Goal: Task Accomplishment & Management: Manage account settings

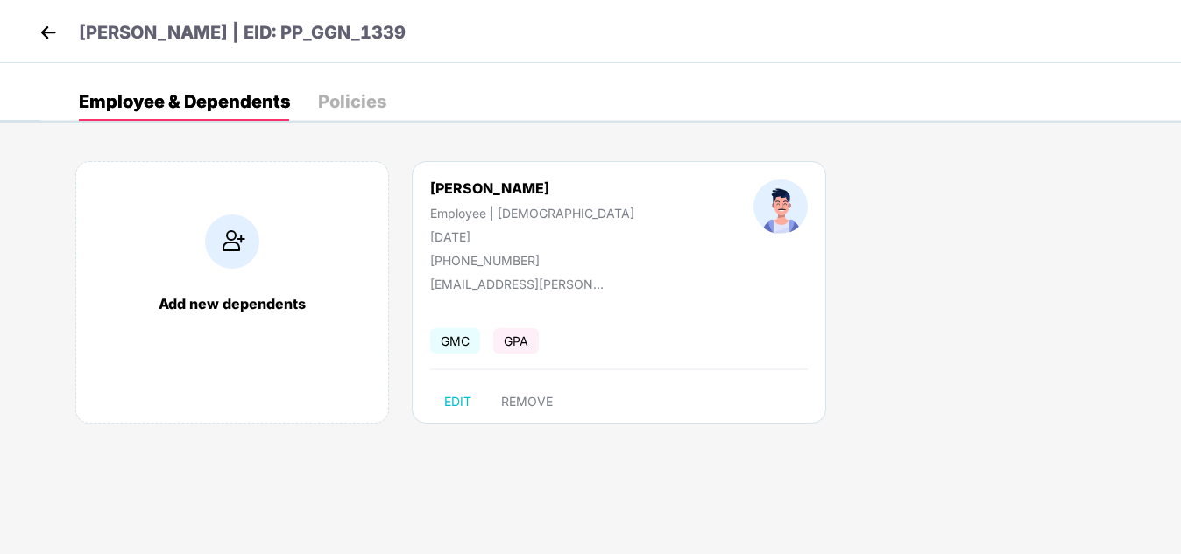
click at [52, 30] on img at bounding box center [48, 32] width 26 height 26
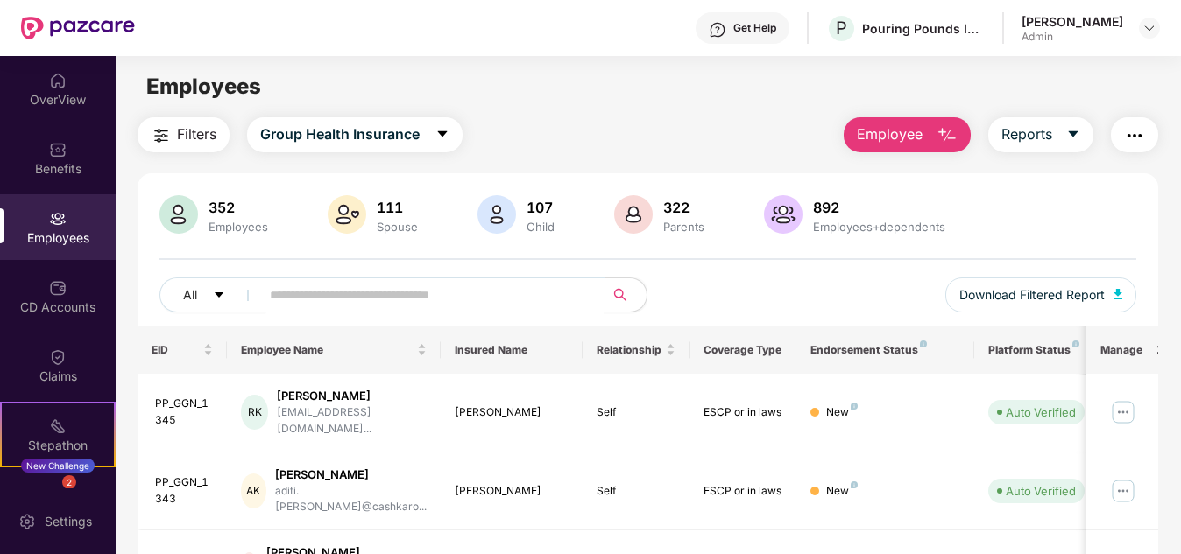
click at [368, 300] on input "text" at bounding box center [425, 295] width 310 height 26
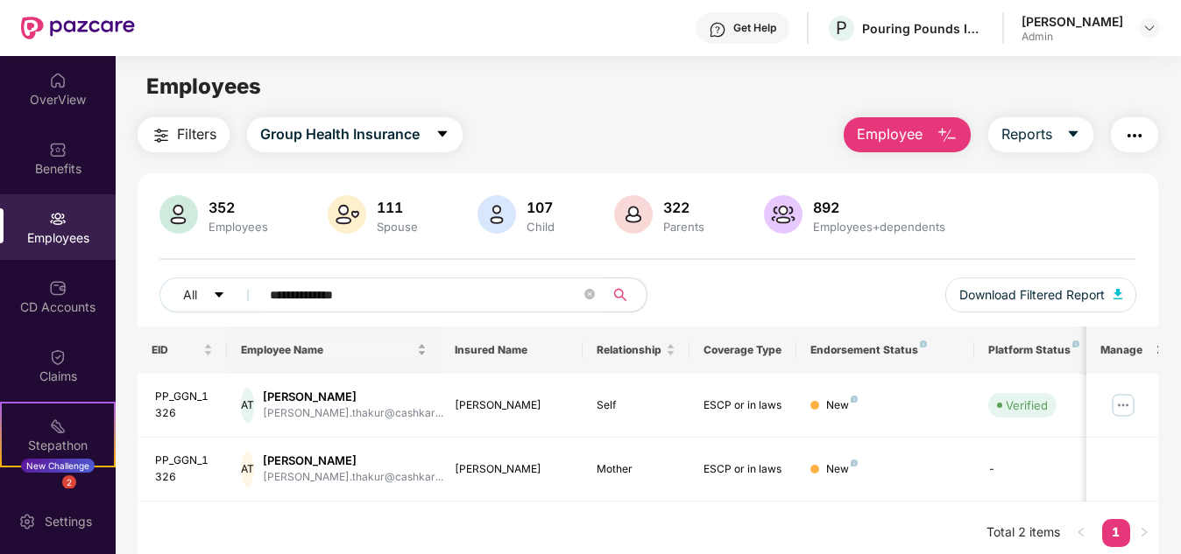
scroll to position [56, 0]
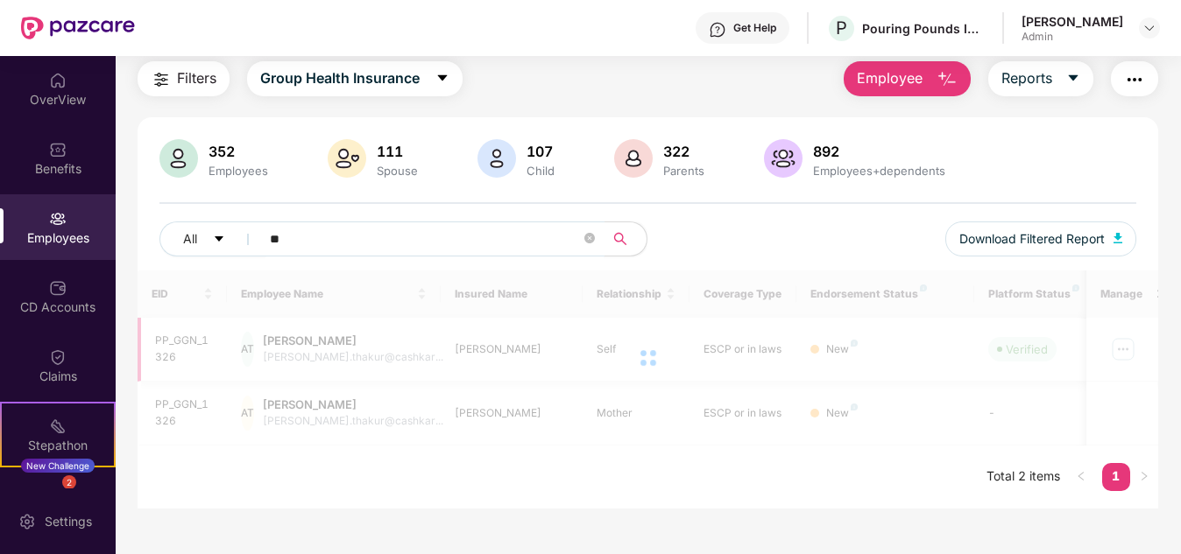
type input "*"
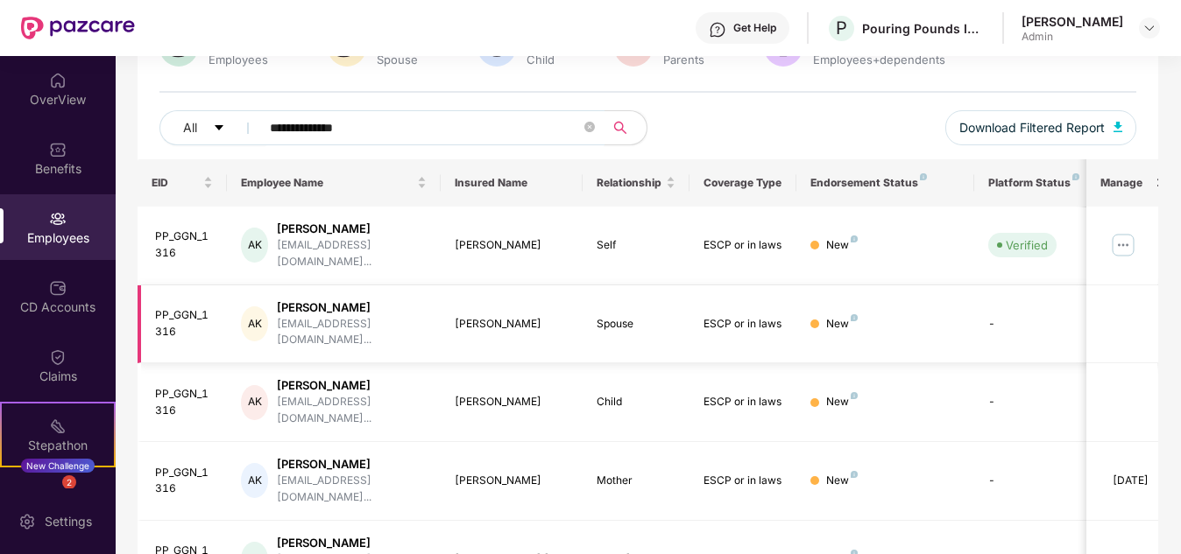
scroll to position [202, 0]
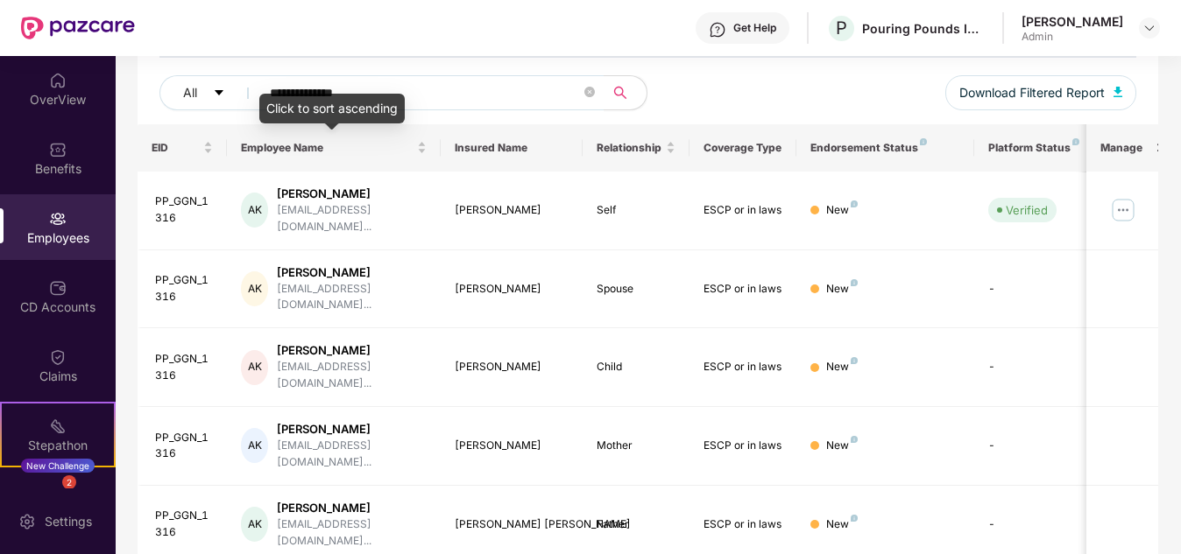
click at [398, 98] on div "Click to sort ascending" at bounding box center [331, 109] width 145 height 30
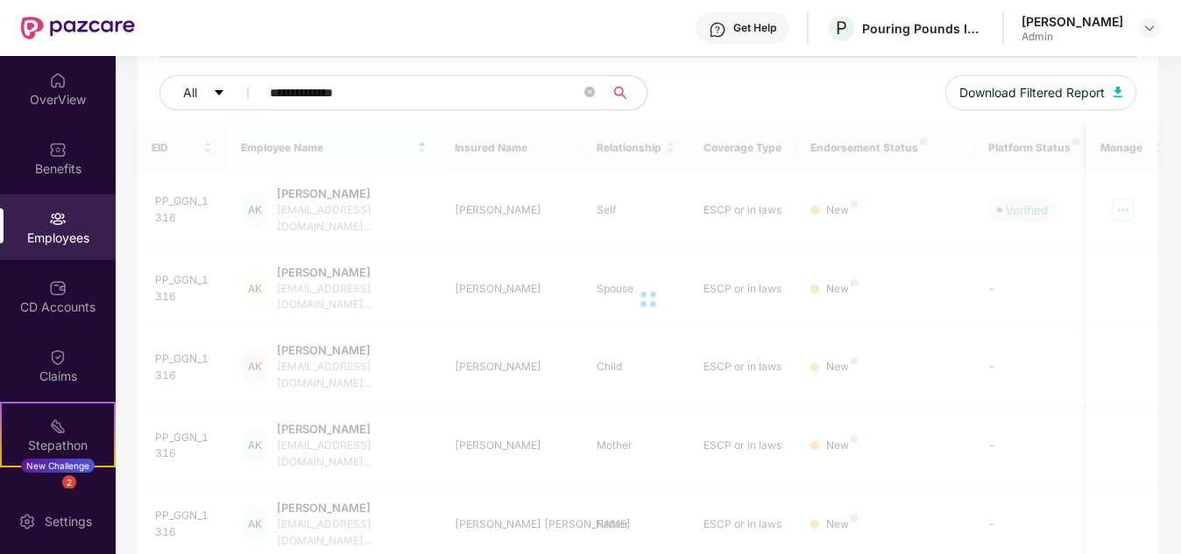
click at [425, 93] on input "**********" at bounding box center [425, 93] width 310 height 26
type input "*"
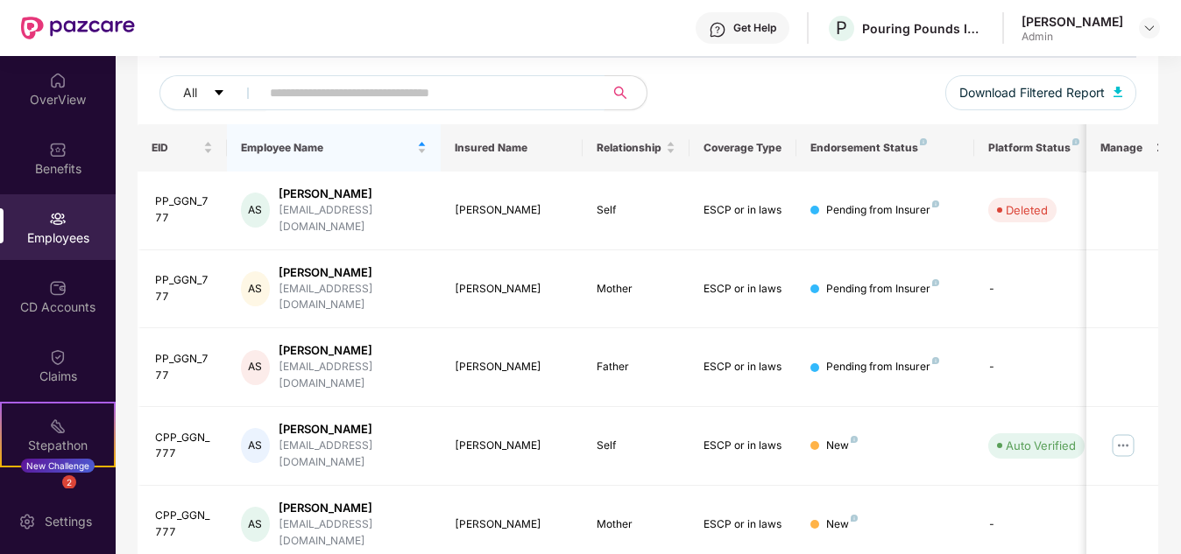
click at [26, 215] on div "Employees" at bounding box center [58, 227] width 116 height 66
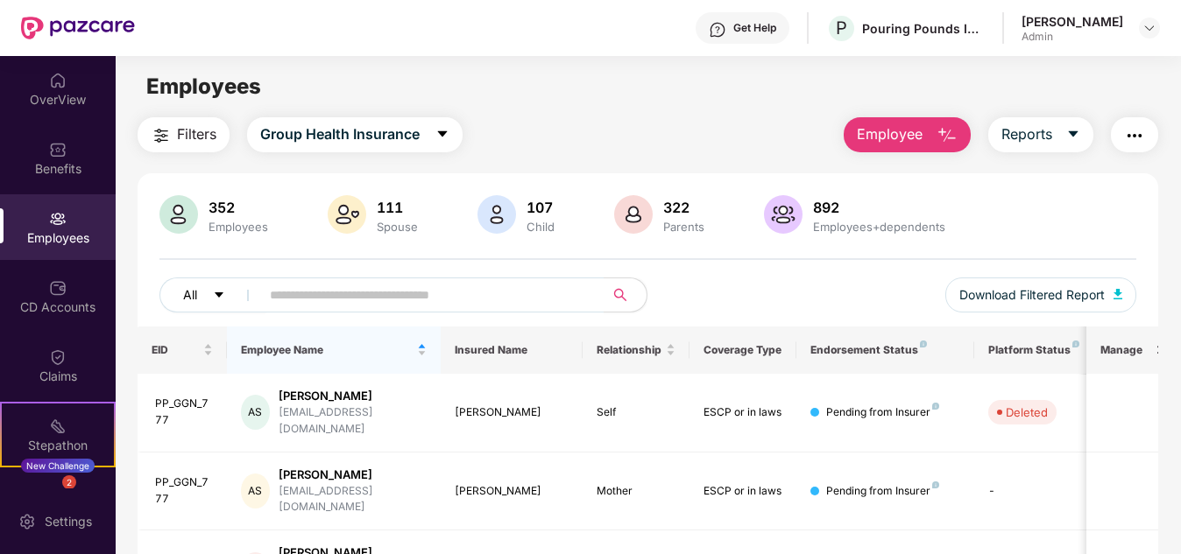
click at [223, 297] on icon "caret-down" at bounding box center [219, 295] width 12 height 12
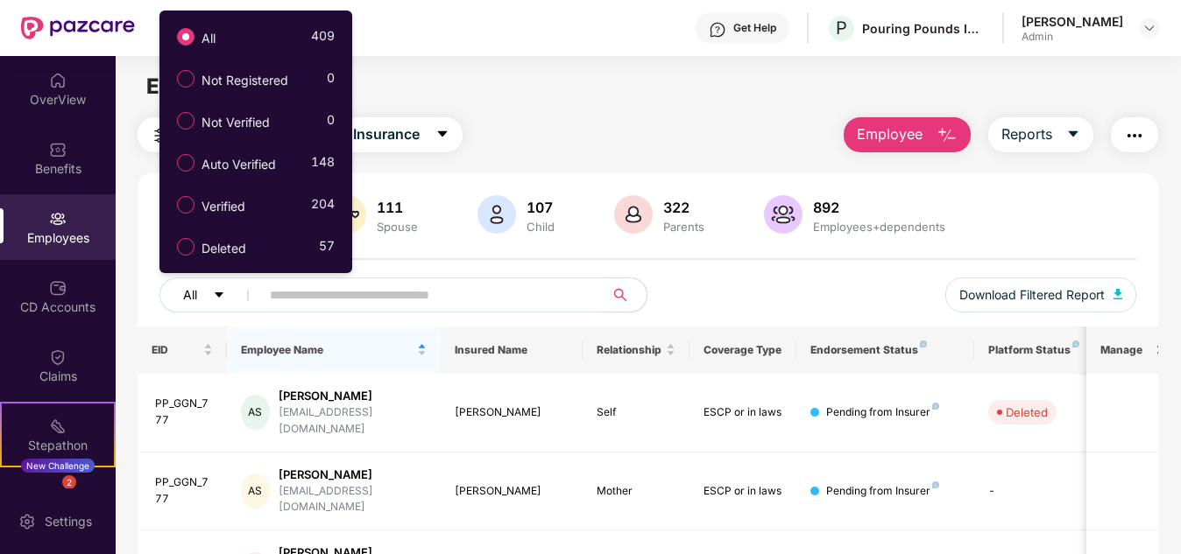
click at [188, 303] on span "All" at bounding box center [190, 294] width 14 height 19
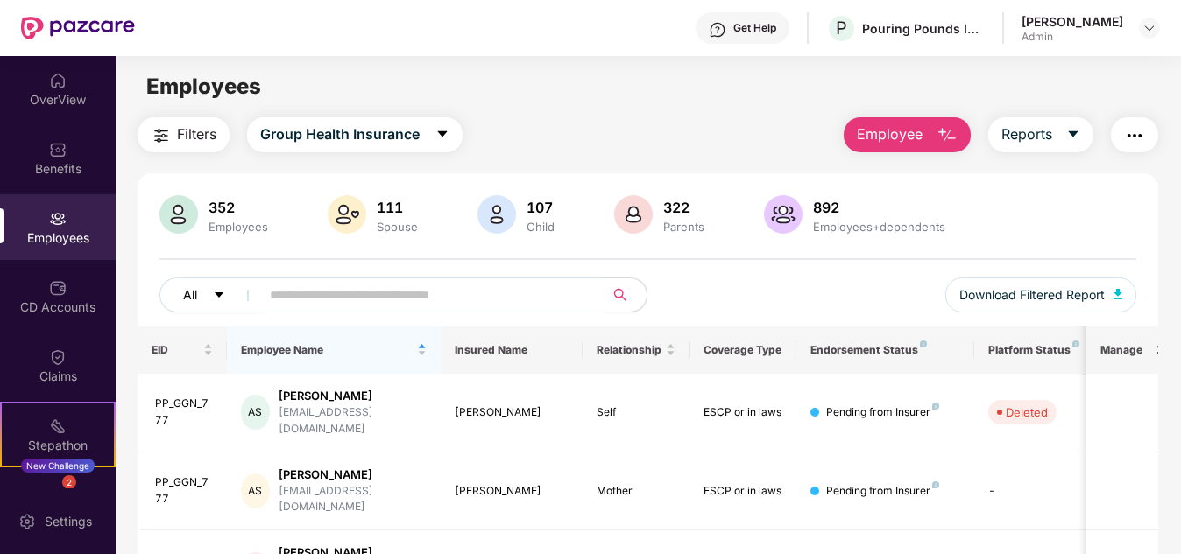
click at [188, 302] on span "All" at bounding box center [190, 294] width 14 height 19
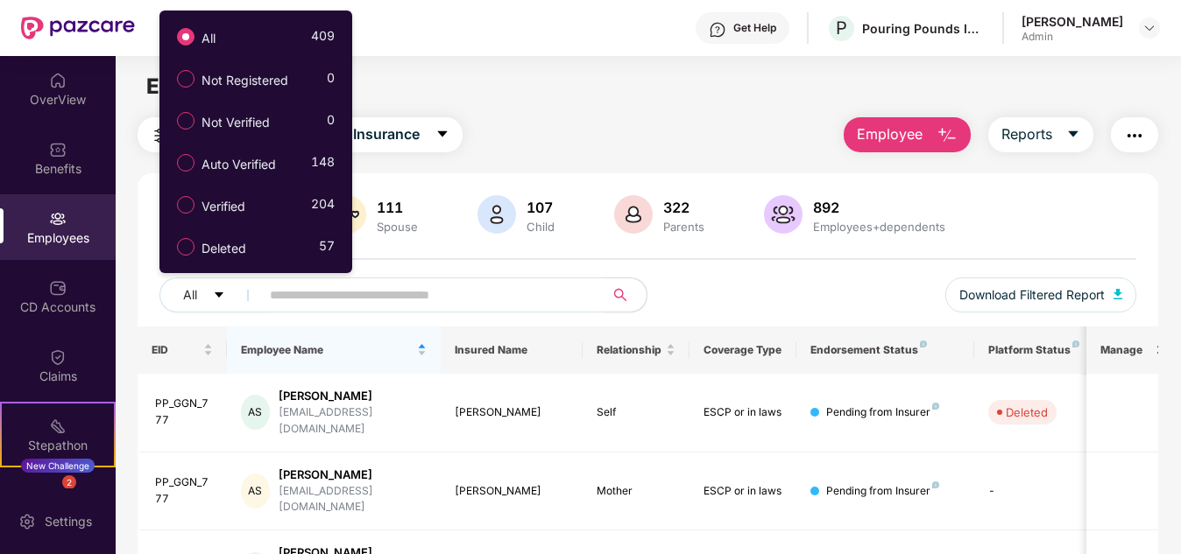
click at [510, 306] on input "text" at bounding box center [425, 295] width 310 height 26
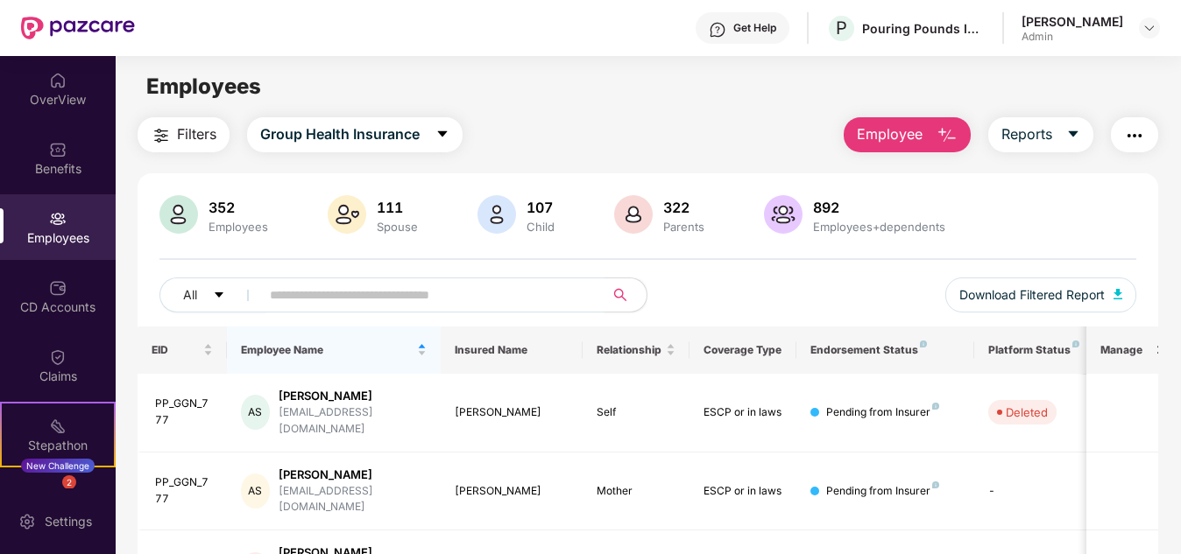
click at [1146, 139] on button "button" at bounding box center [1133, 134] width 47 height 35
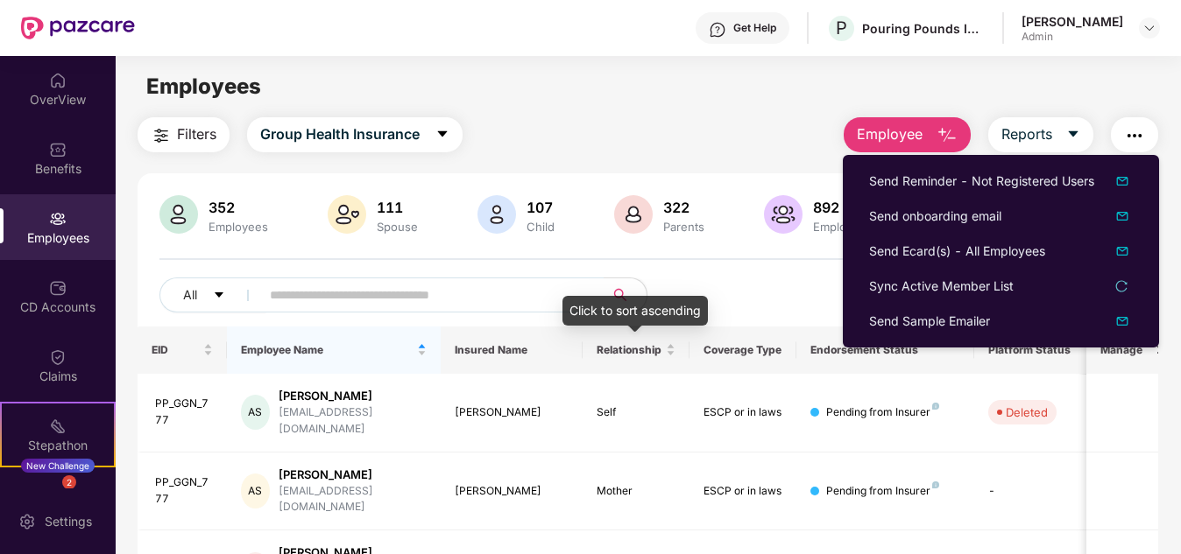
click at [713, 289] on div "All Download Filtered Report" at bounding box center [647, 302] width 976 height 49
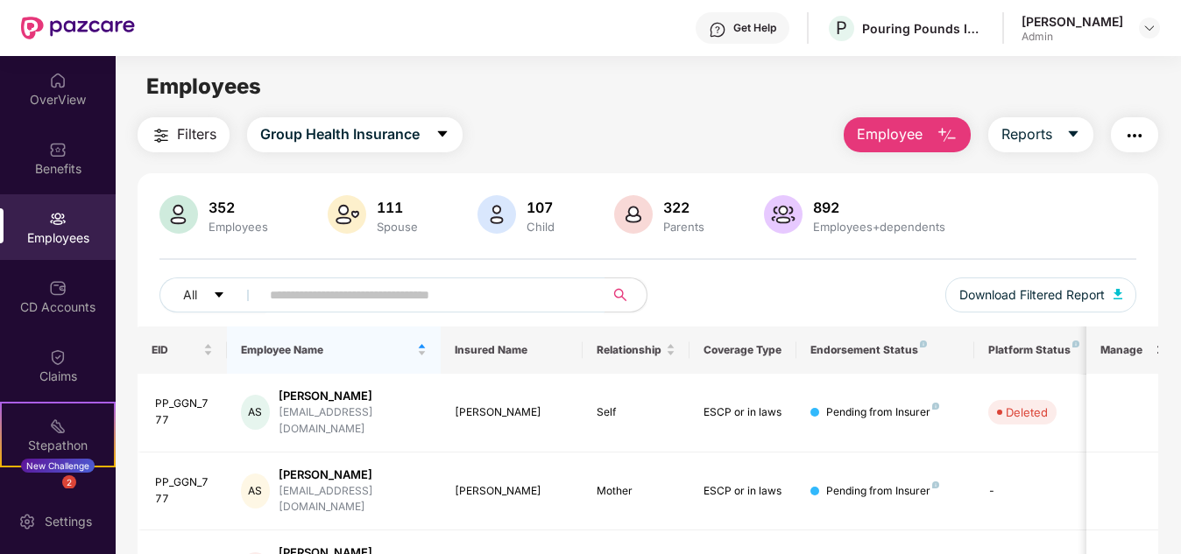
click at [293, 293] on input "text" at bounding box center [425, 295] width 310 height 26
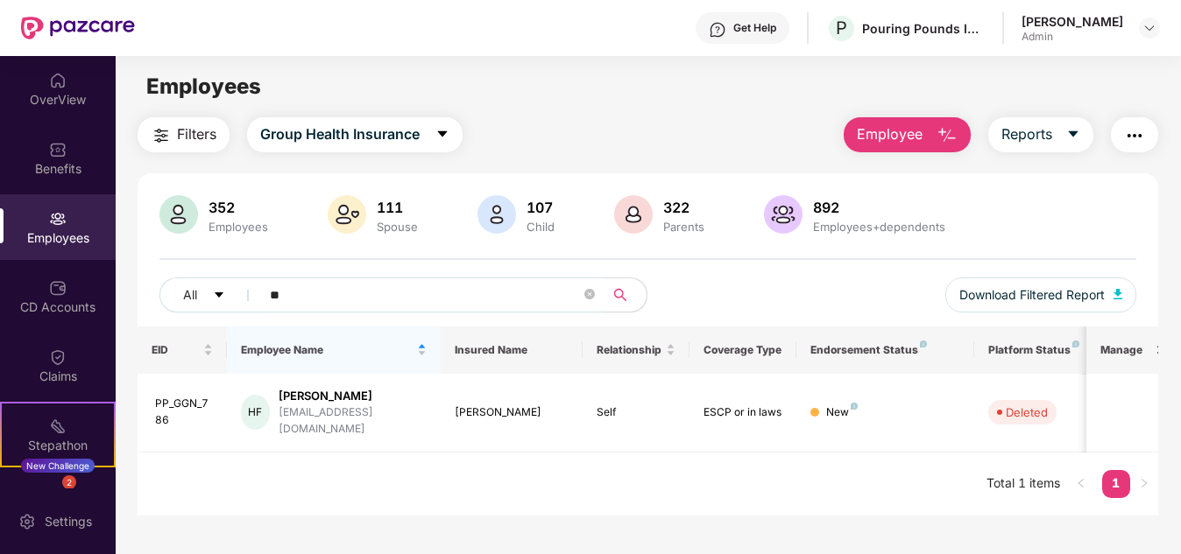
type input "*"
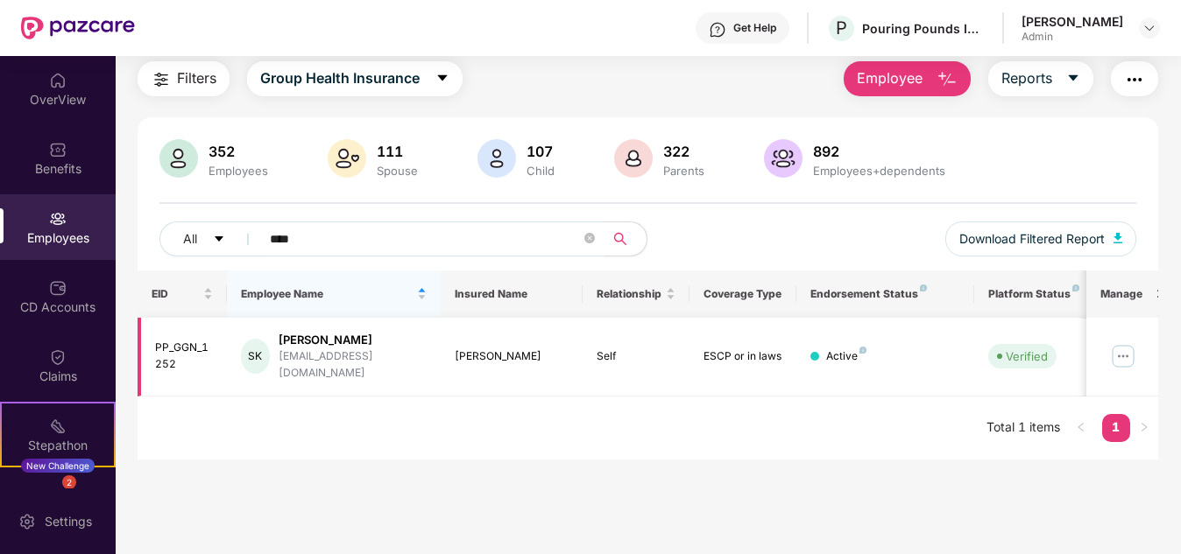
type input "****"
click at [1124, 350] on img at bounding box center [1123, 356] width 28 height 28
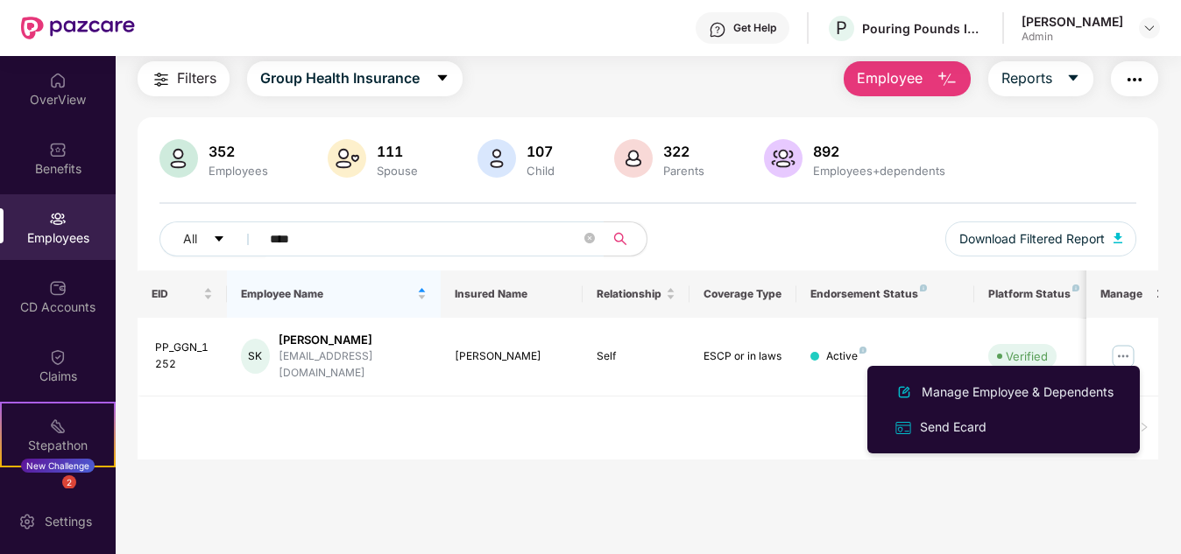
click at [653, 426] on div "EID Employee Name Insured Name Relationship Coverage Type Endorsement Status Pl…" at bounding box center [646, 365] width 1019 height 189
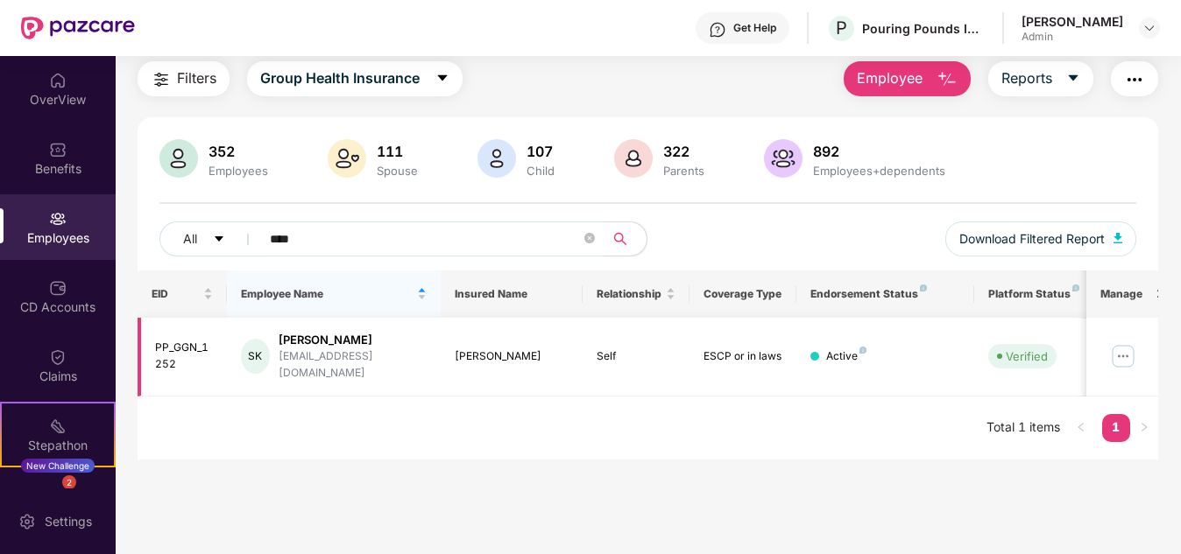
click at [1126, 355] on img at bounding box center [1123, 356] width 28 height 28
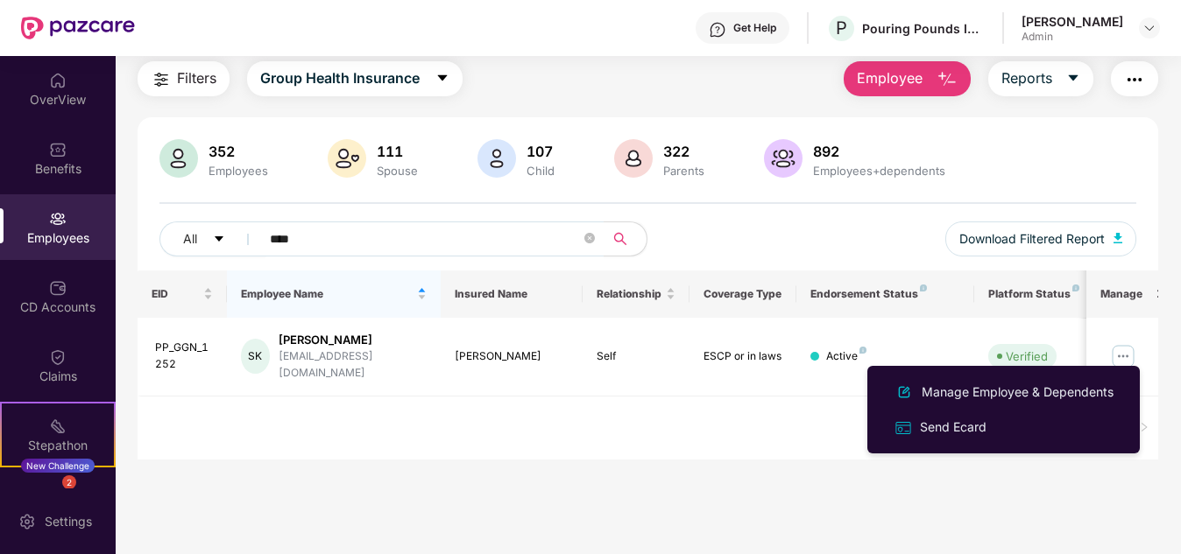
click at [737, 433] on div "EID Employee Name Insured Name Relationship Coverage Type Endorsement Status Pl…" at bounding box center [646, 365] width 1019 height 189
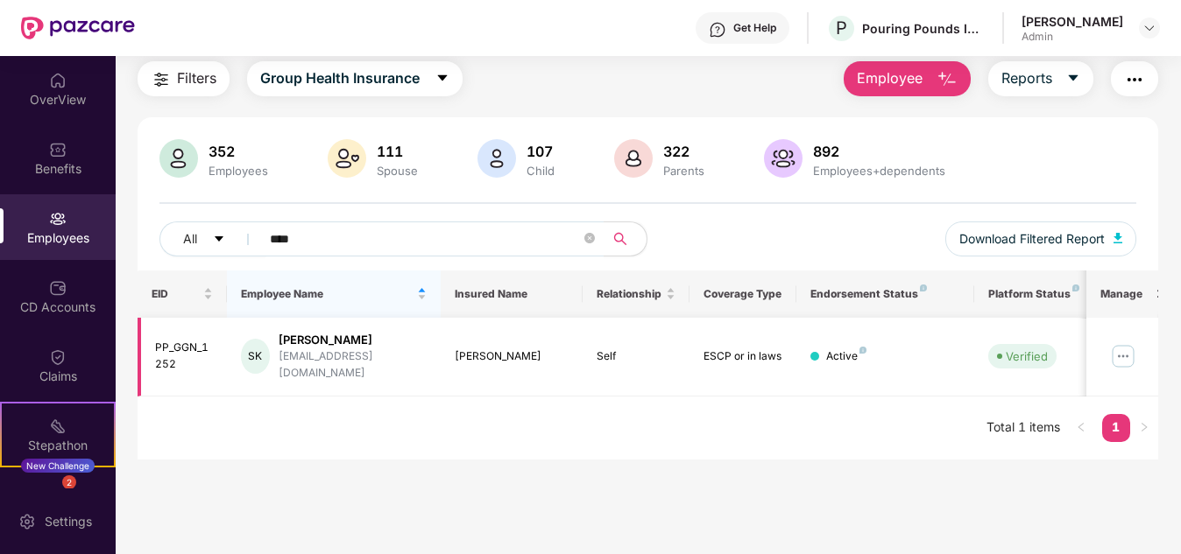
click at [1119, 350] on img at bounding box center [1123, 356] width 28 height 28
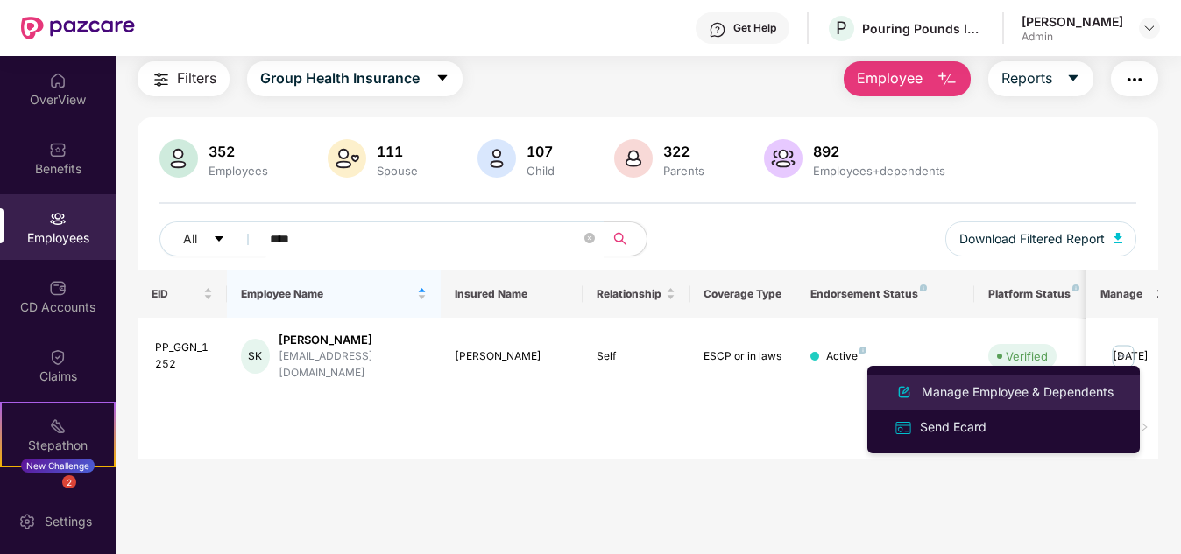
click at [943, 395] on div "Manage Employee & Dependents" at bounding box center [1017, 392] width 199 height 19
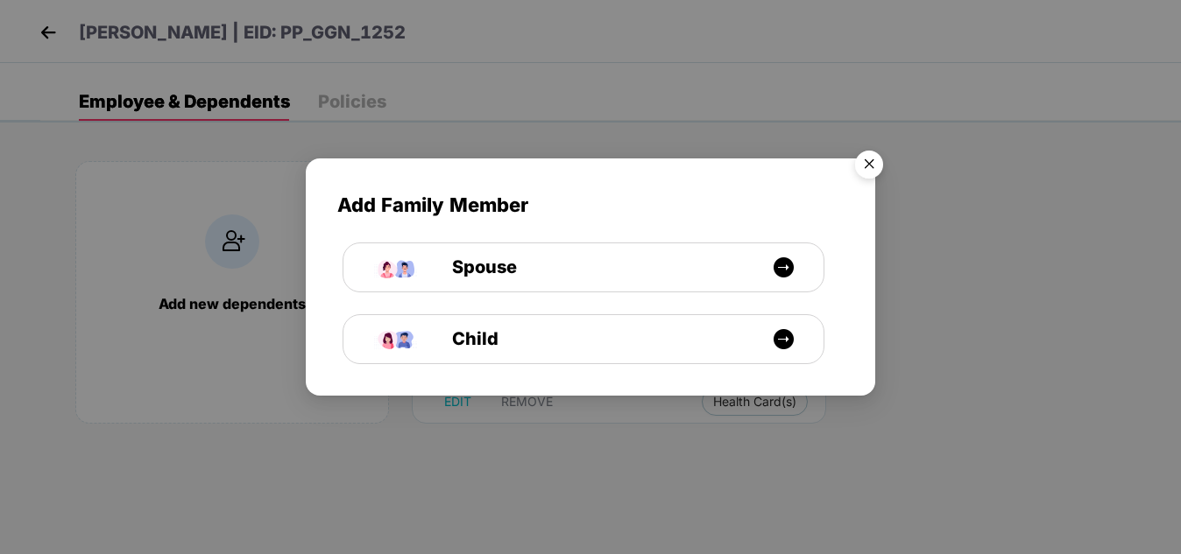
click at [875, 164] on img "Close" at bounding box center [868, 167] width 49 height 49
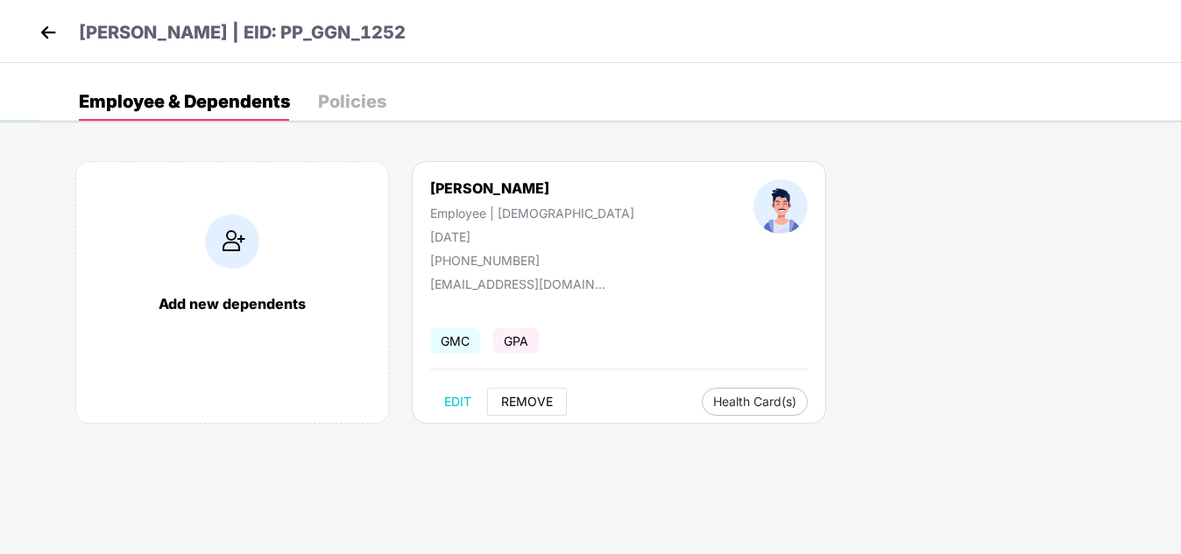
click at [521, 403] on span "REMOVE" at bounding box center [527, 402] width 52 height 14
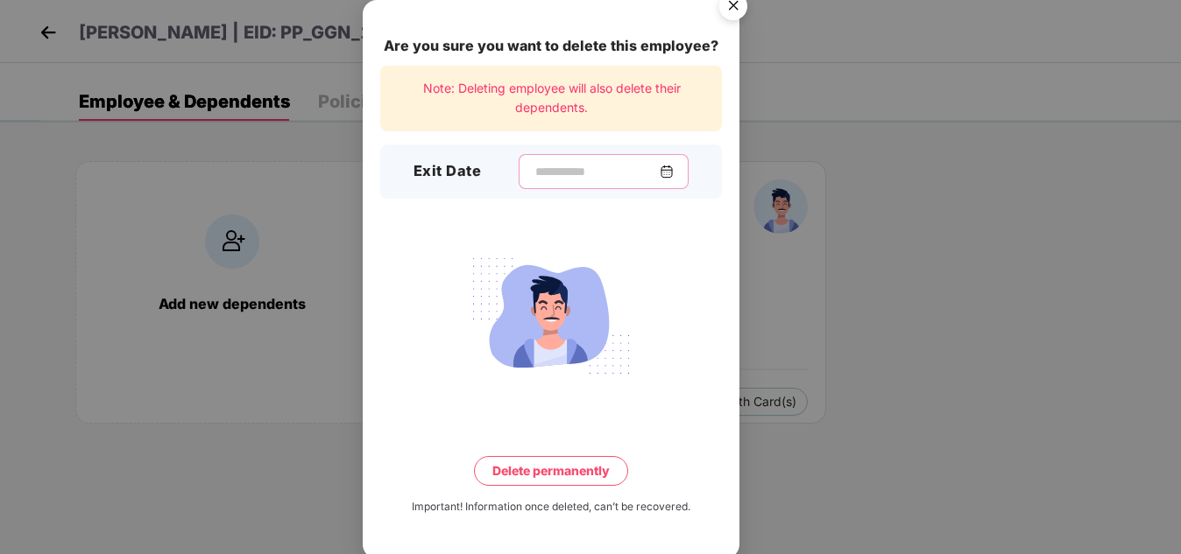
click at [533, 170] on input at bounding box center [596, 172] width 126 height 18
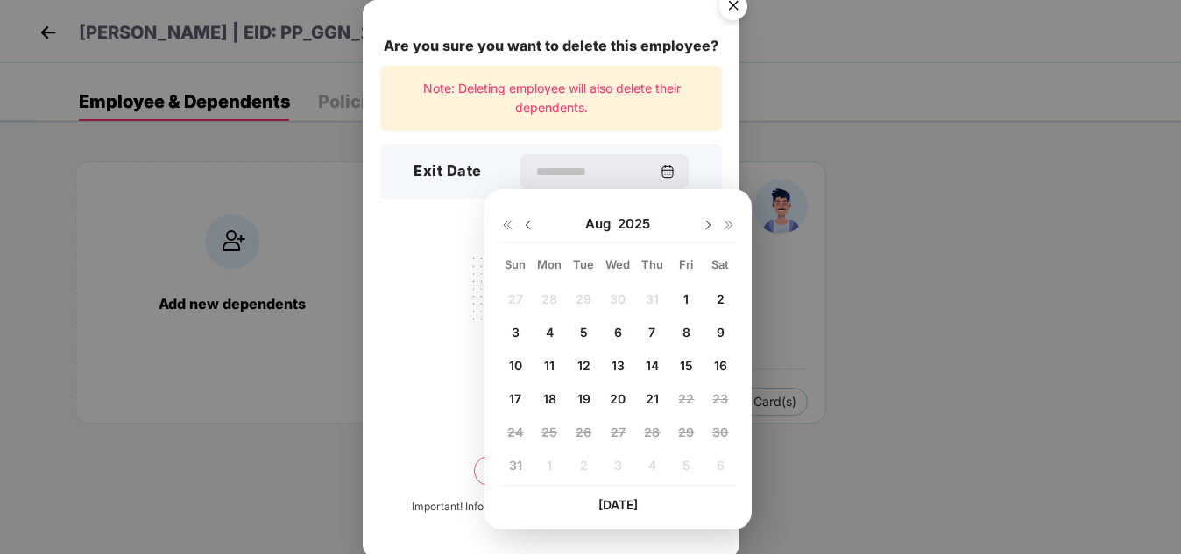
click at [655, 356] on div "14" at bounding box center [651, 365] width 26 height 26
type input "**********"
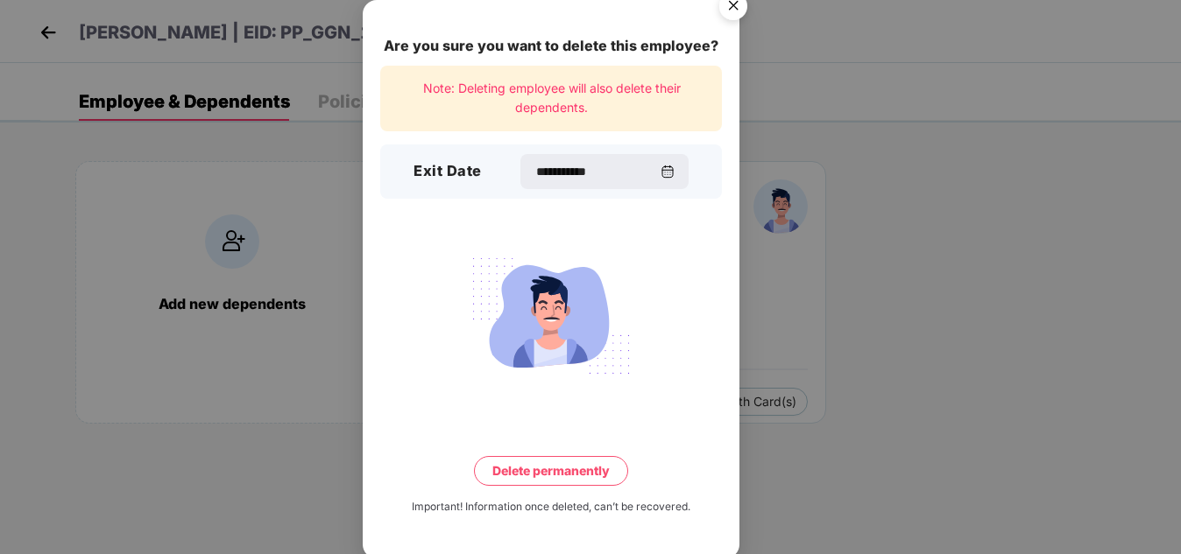
click at [531, 470] on button "Delete permanently" at bounding box center [551, 471] width 154 height 30
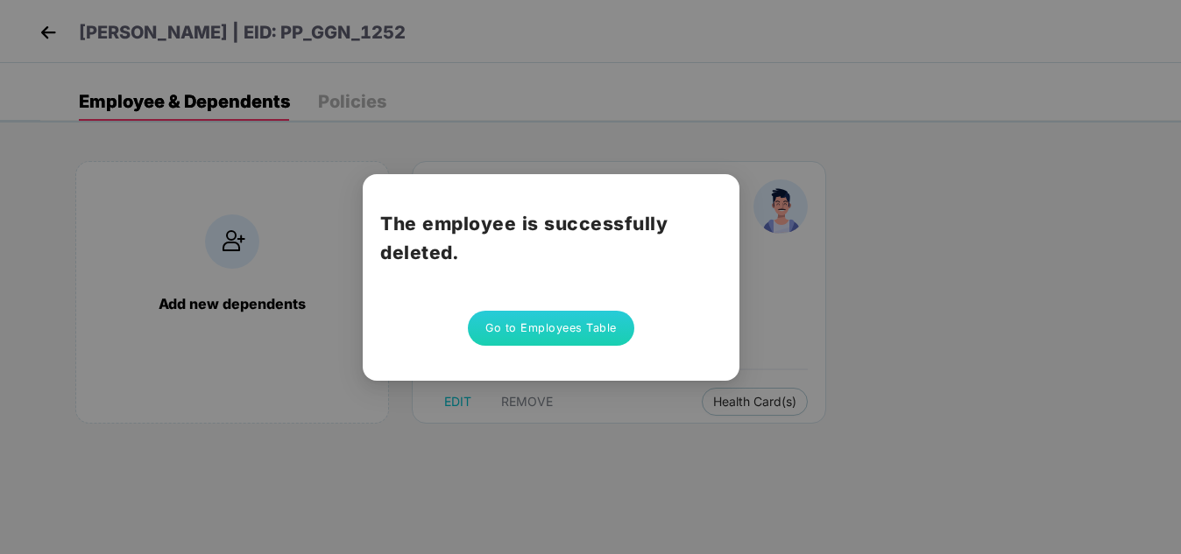
click at [514, 328] on button "Go to Employees Table" at bounding box center [551, 328] width 166 height 35
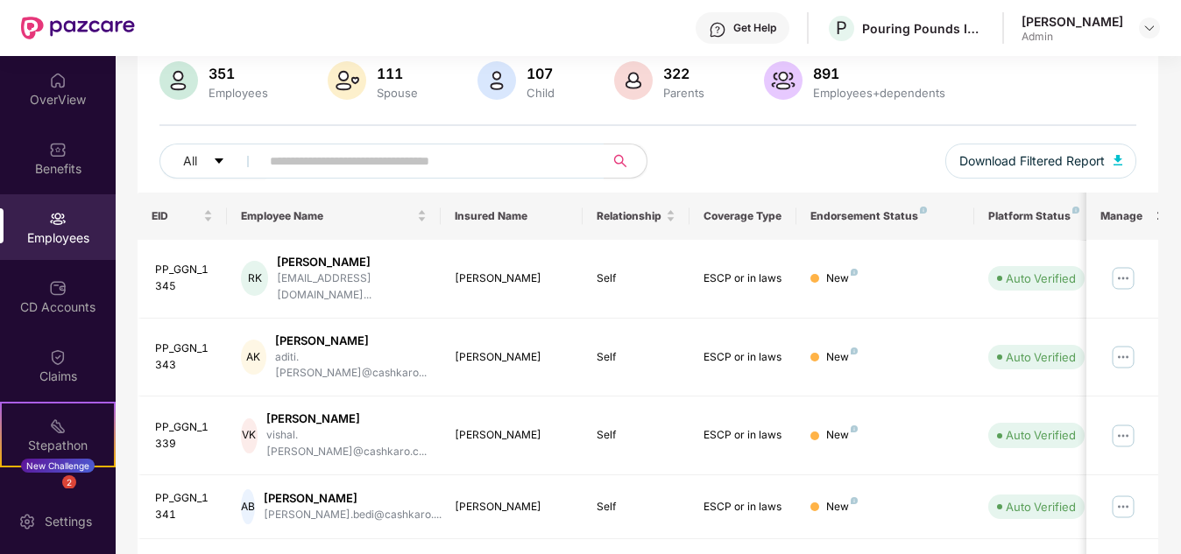
scroll to position [135, 0]
click at [356, 168] on input "text" at bounding box center [425, 160] width 310 height 26
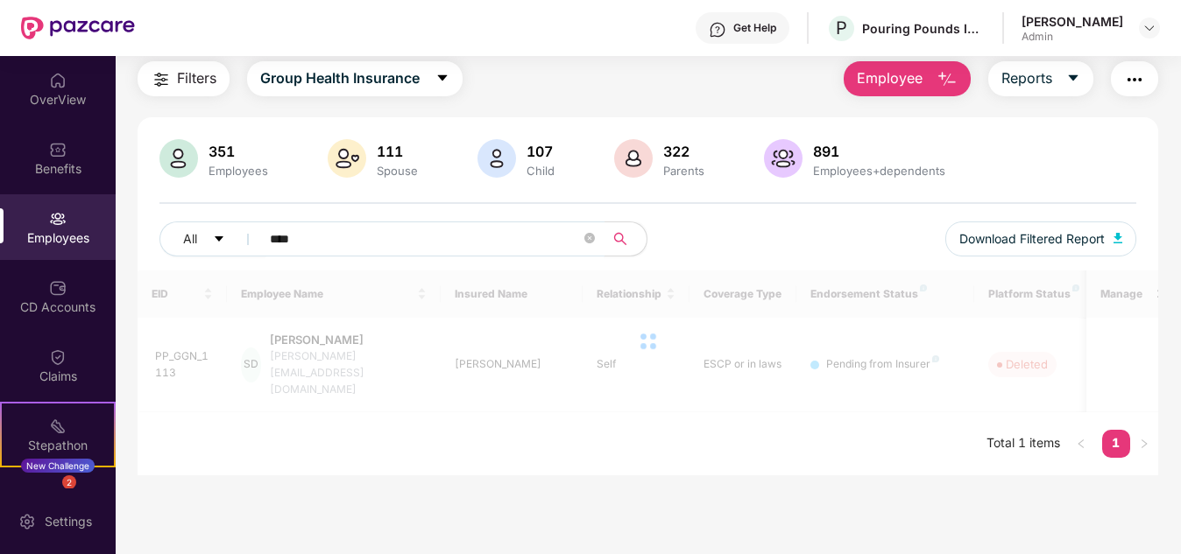
scroll to position [56, 0]
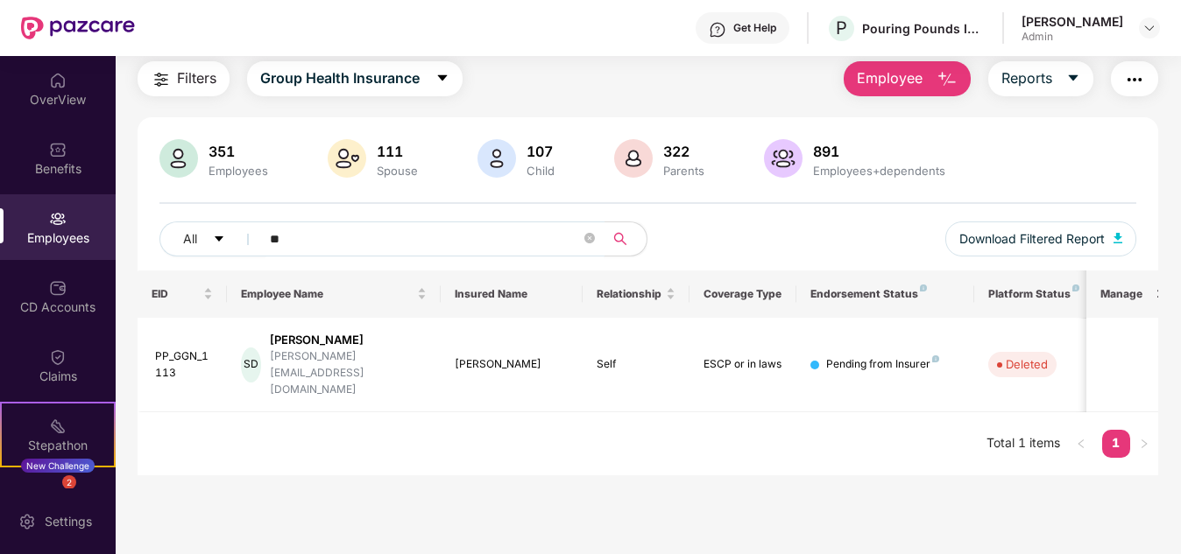
type input "*"
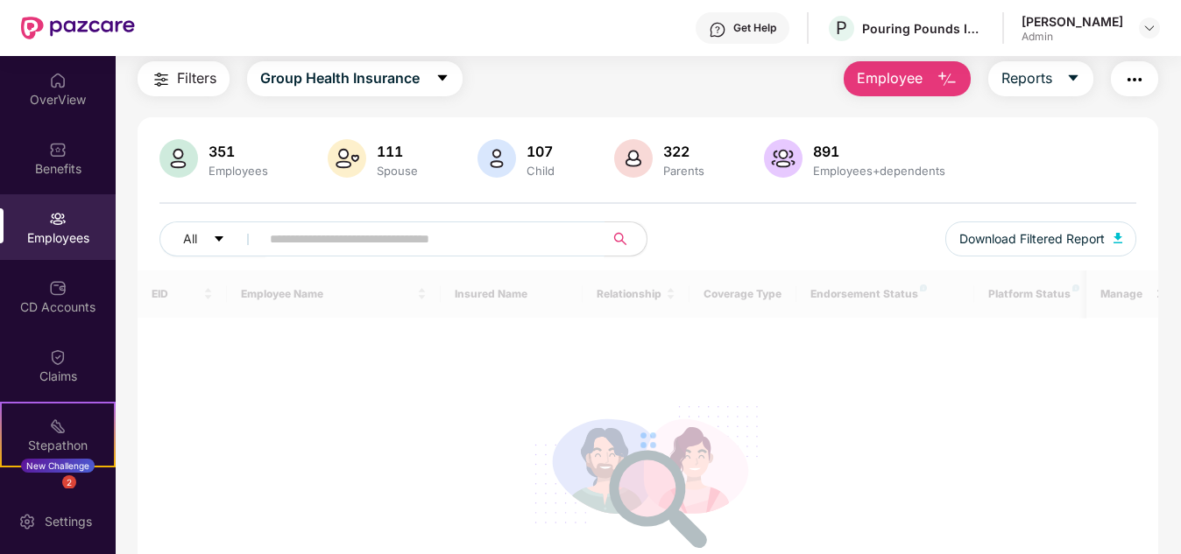
scroll to position [135, 0]
